Goal: Find contact information: Find contact information

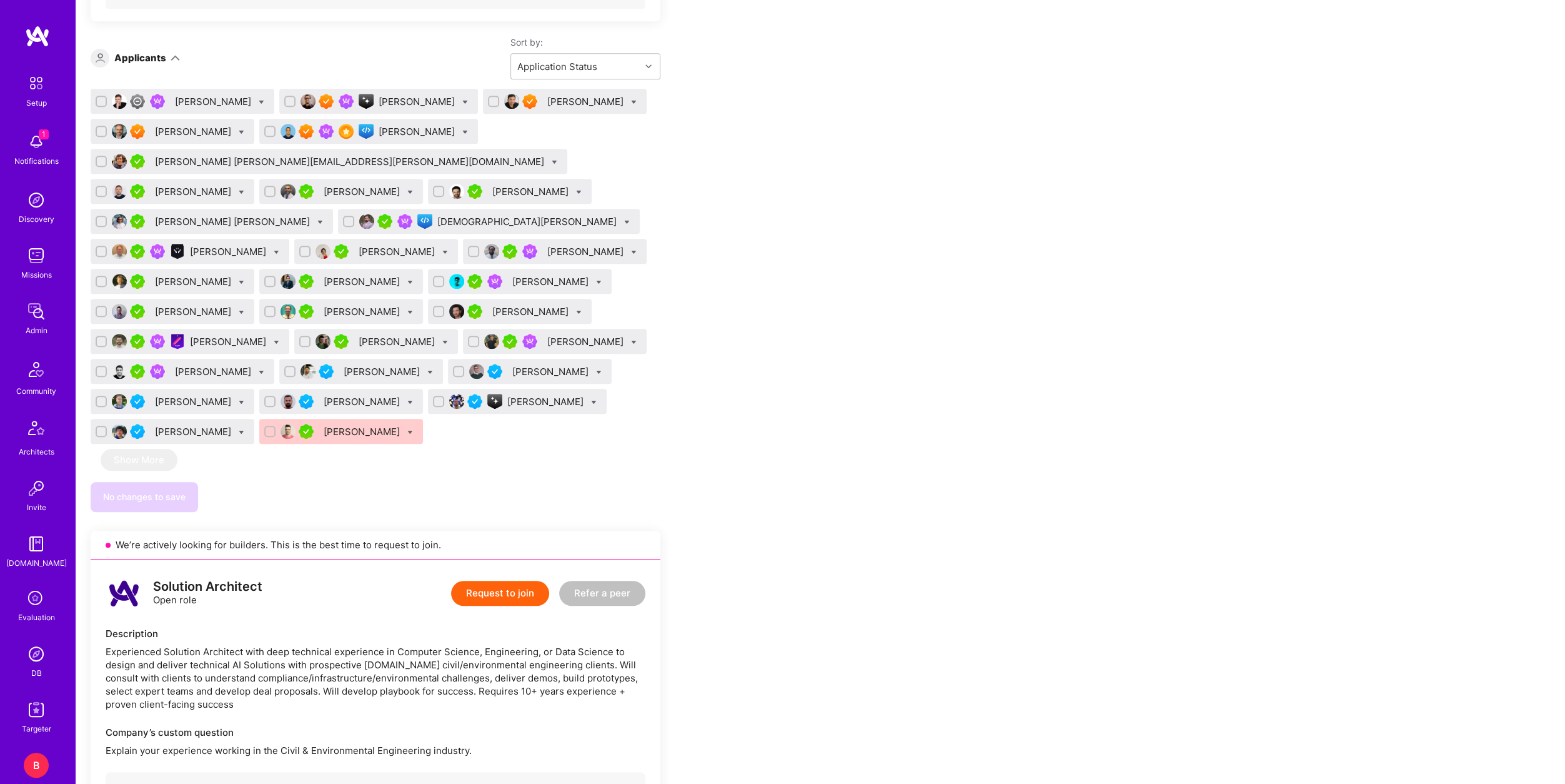
scroll to position [812, 0]
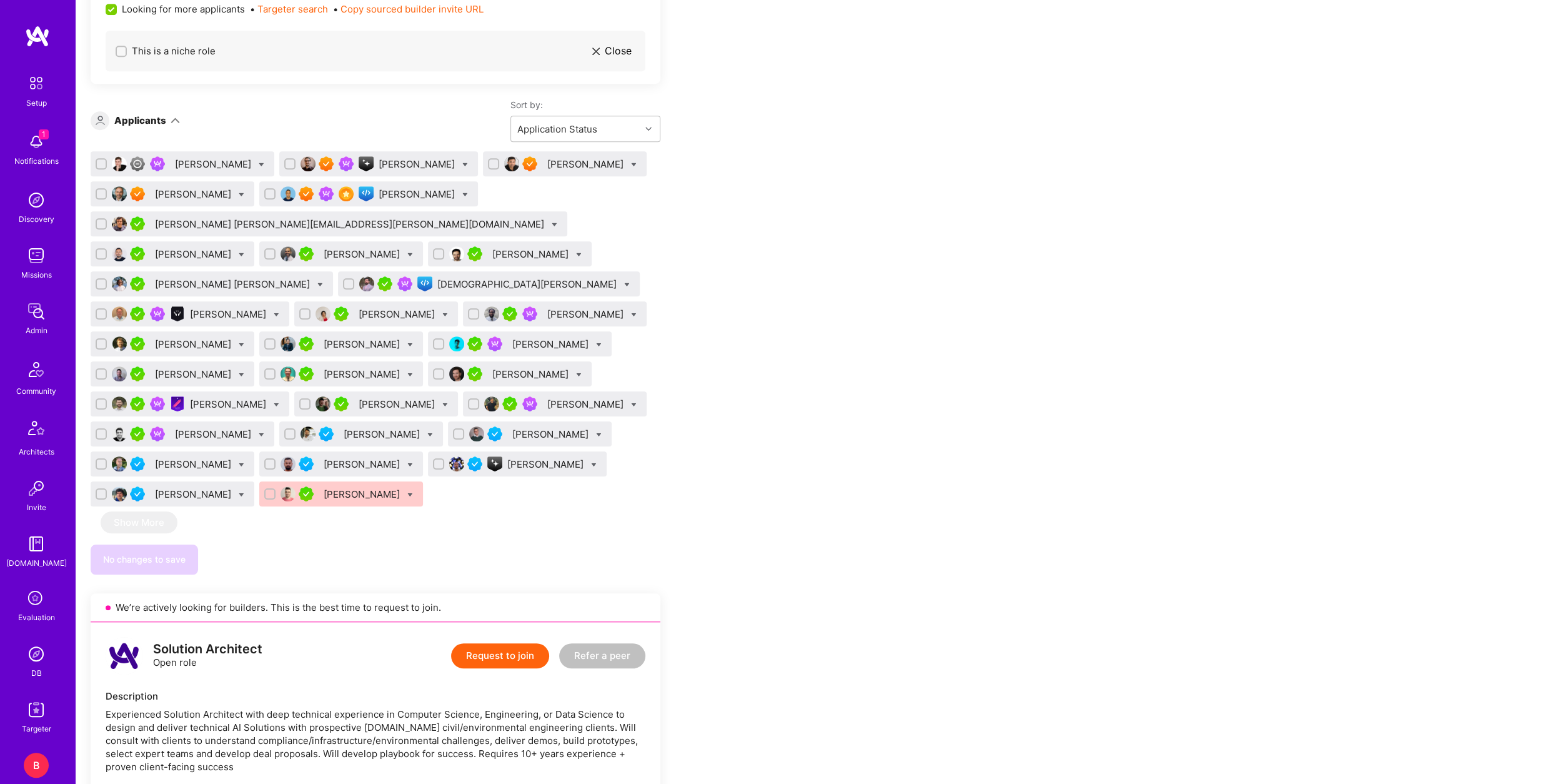
click at [547, 160] on div "[PERSON_NAME]" at bounding box center [586, 163] width 79 height 13
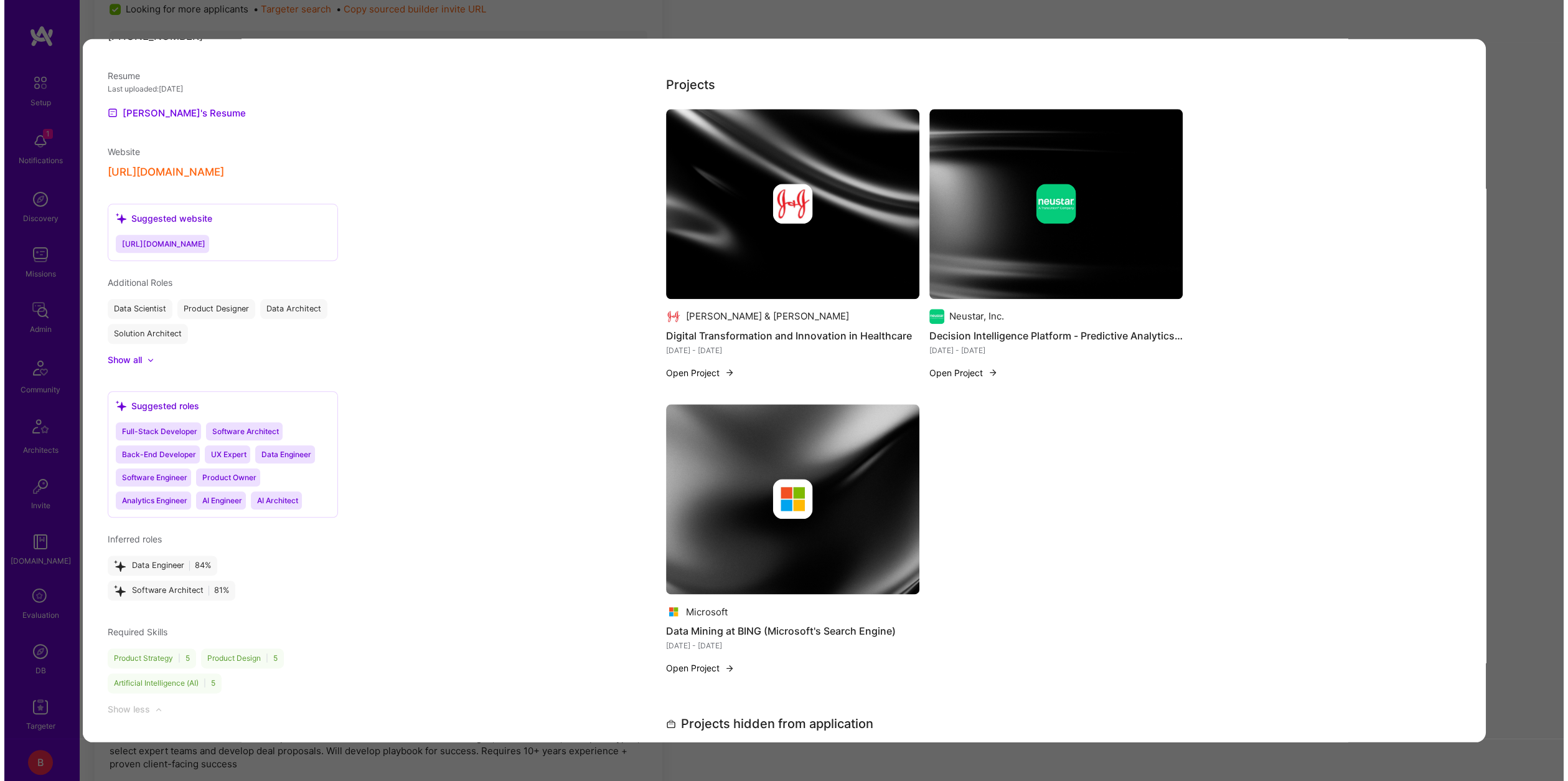
scroll to position [1245, 0]
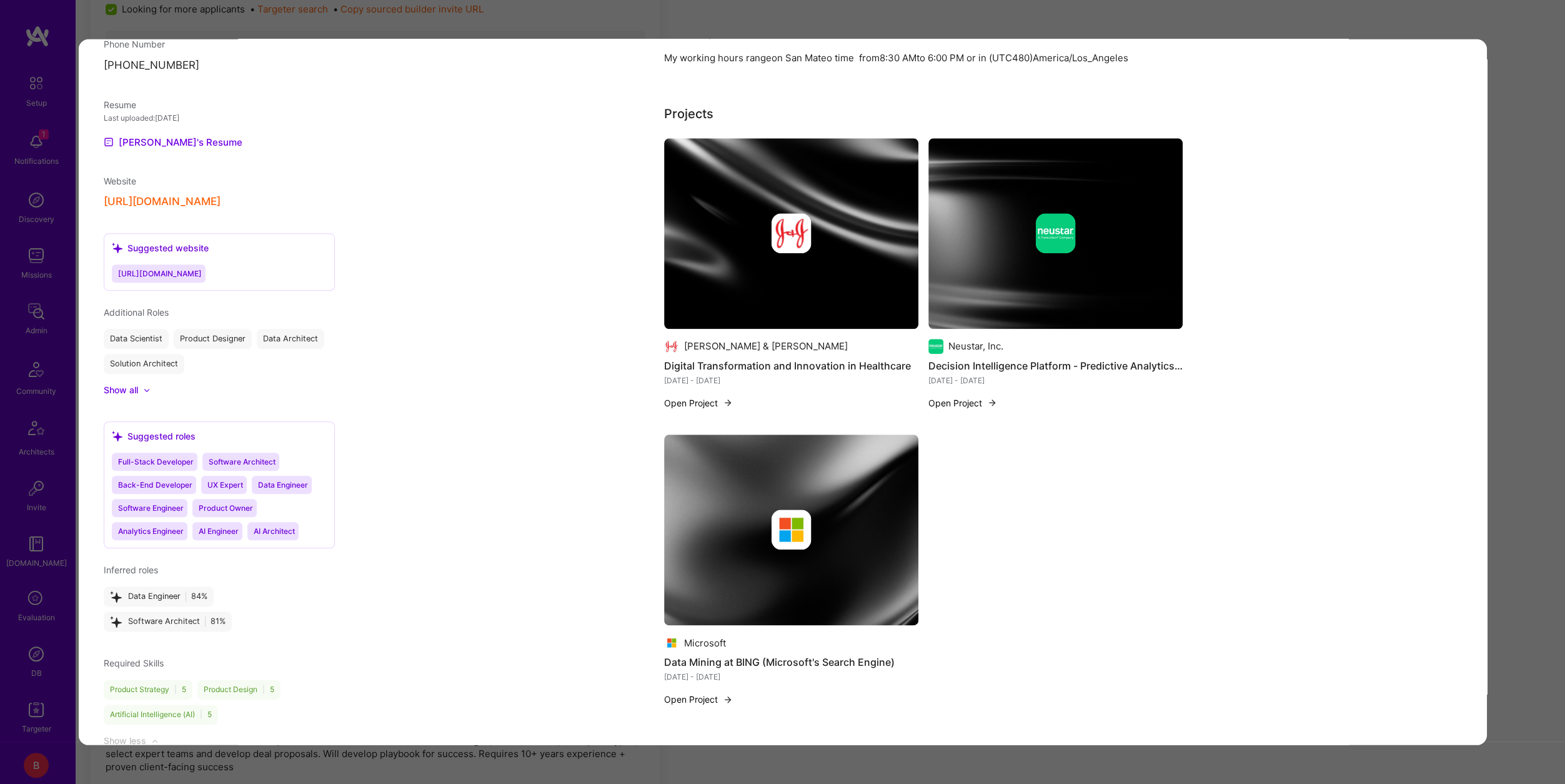
click at [723, 398] on img "modal" at bounding box center [728, 403] width 10 height 10
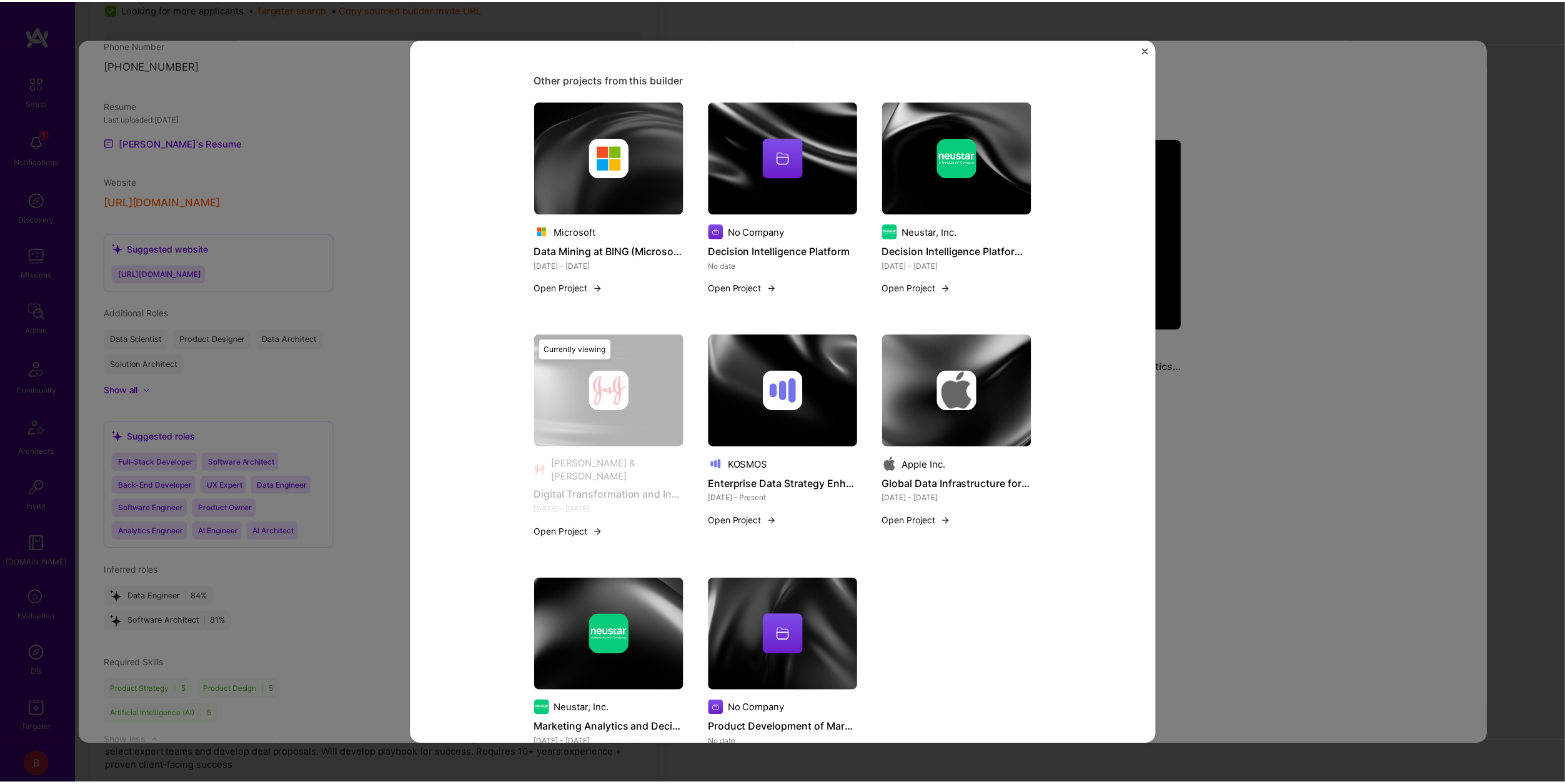
scroll to position [648, 0]
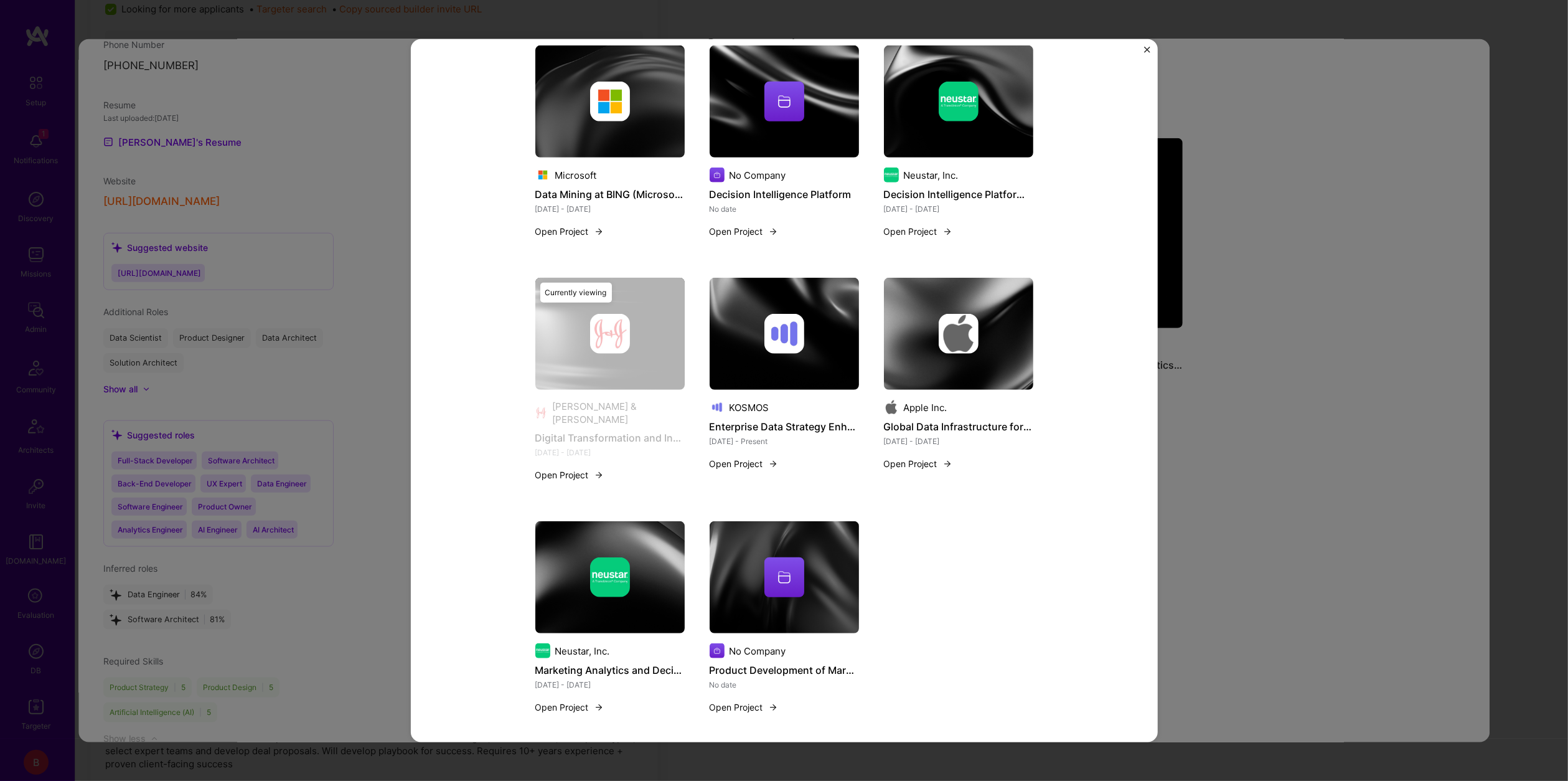
click at [1330, 371] on div "Digital Transformation and Innovation in Healthcare [PERSON_NAME] & [PERSON_NAM…" at bounding box center [784, 390] width 1568 height 781
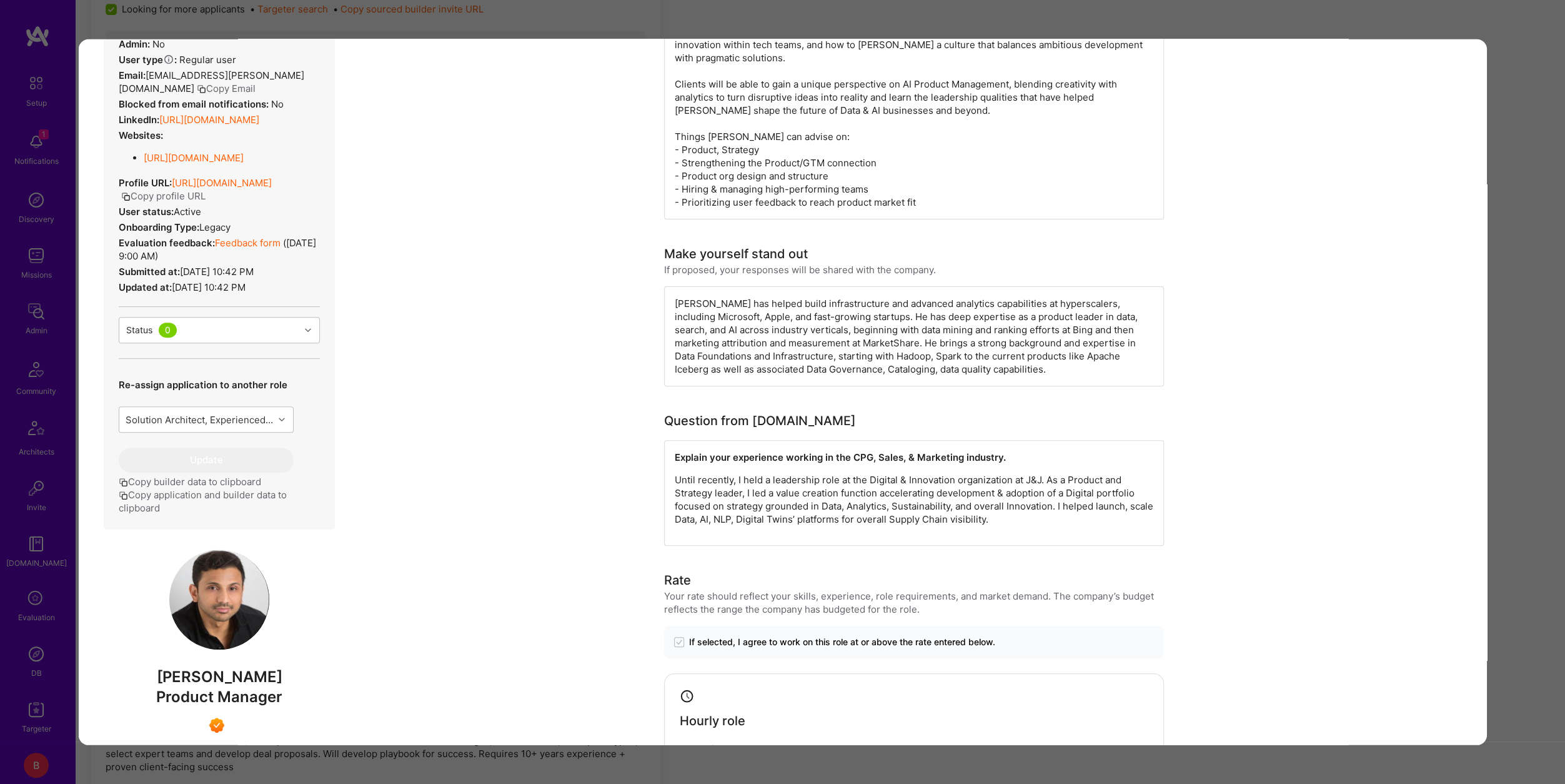
scroll to position [312, 0]
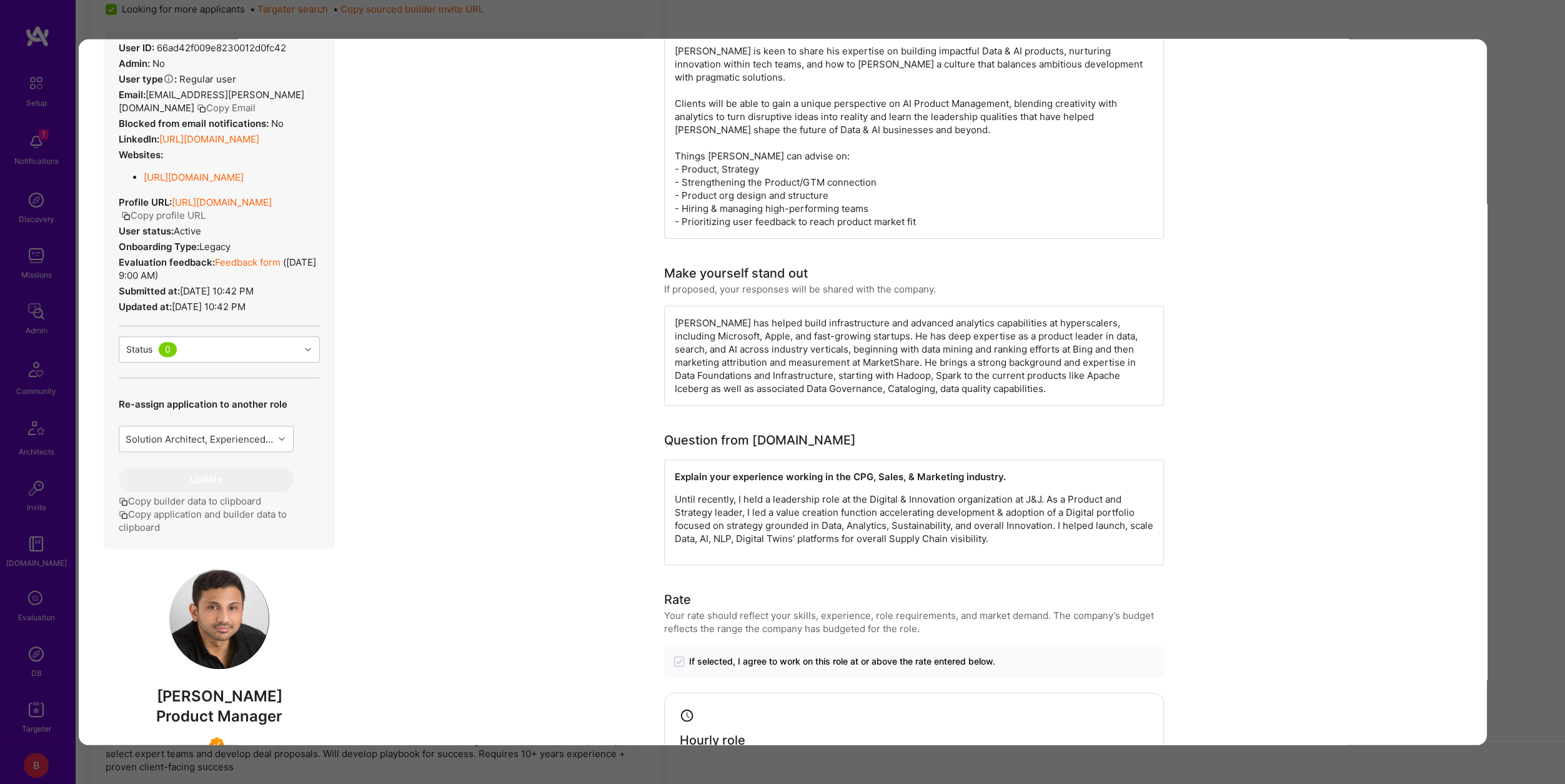
click at [205, 222] on button "Copy profile URL" at bounding box center [163, 215] width 84 height 13
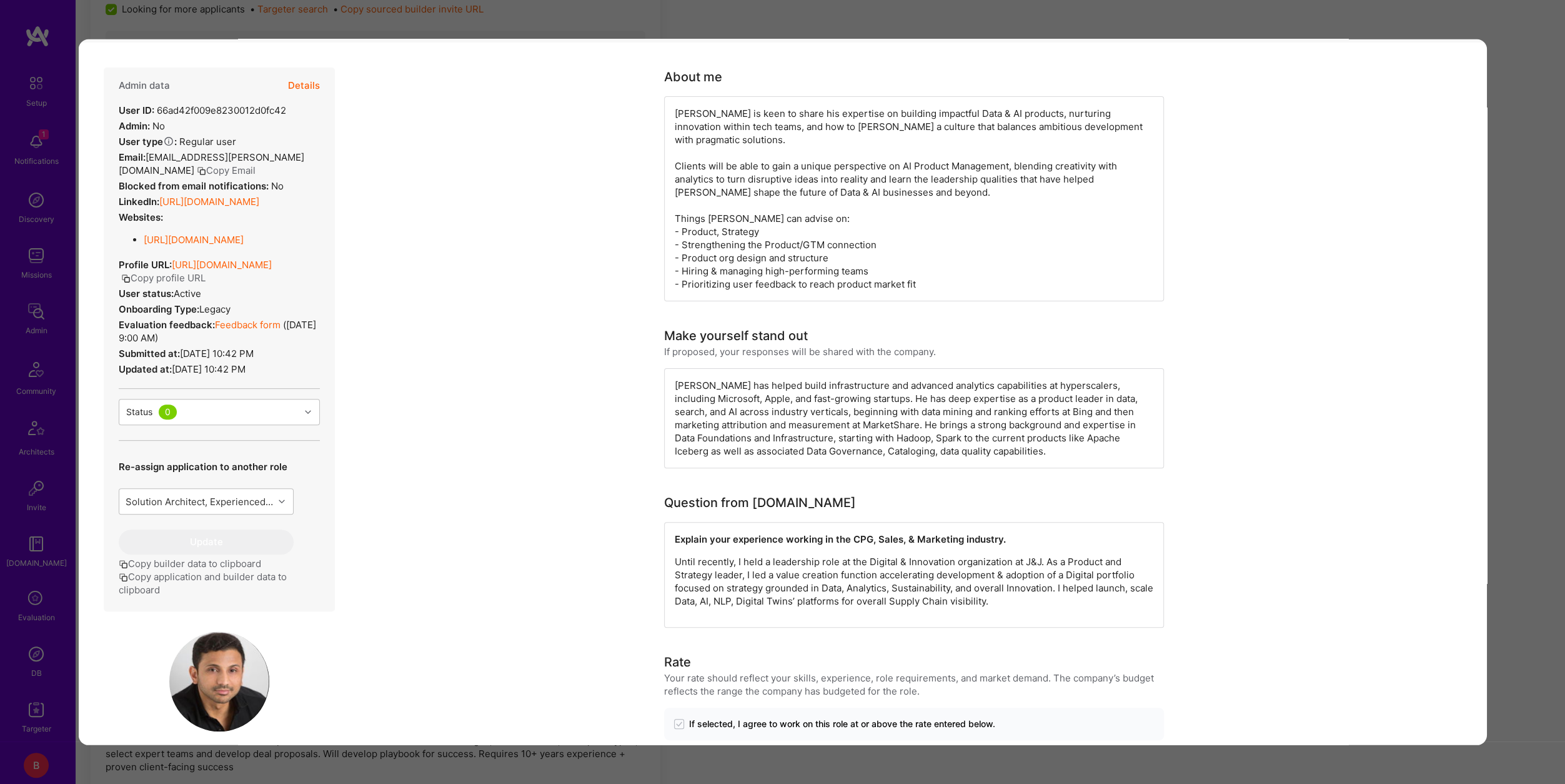
drag, startPoint x: 294, startPoint y: 211, endPoint x: 119, endPoint y: 219, distance: 174.5
click at [119, 208] on div "LinkedIn: [URL][DOMAIN_NAME]" at bounding box center [188, 201] width 141 height 13
copy link "[URL][DOMAIN_NAME]"
